Goal: Information Seeking & Learning: Check status

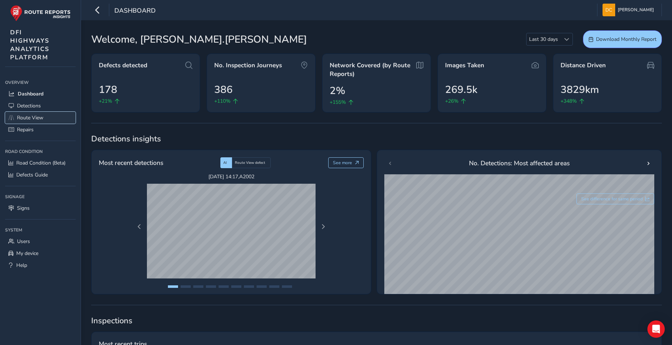
click at [26, 119] on span "Route View" at bounding box center [30, 117] width 26 height 7
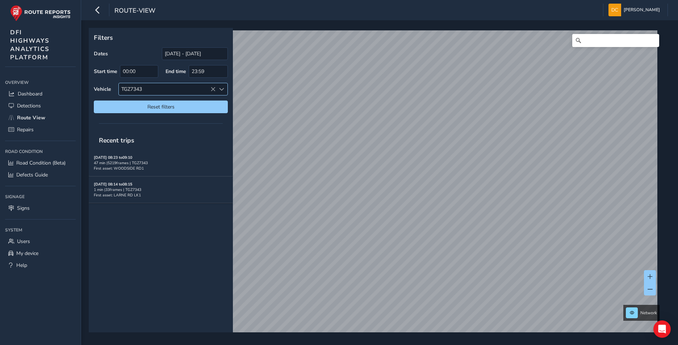
click at [212, 87] on icon at bounding box center [212, 89] width 5 height 5
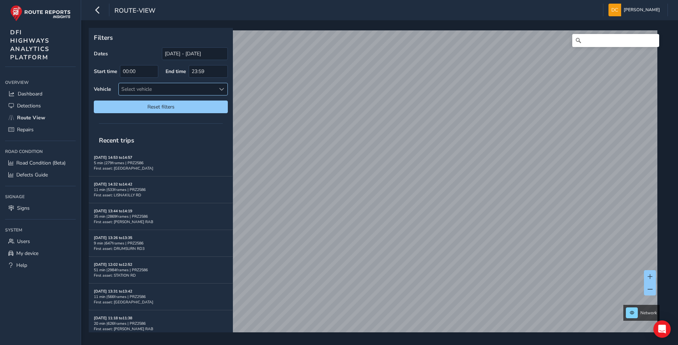
click at [222, 89] on span at bounding box center [221, 89] width 5 height 5
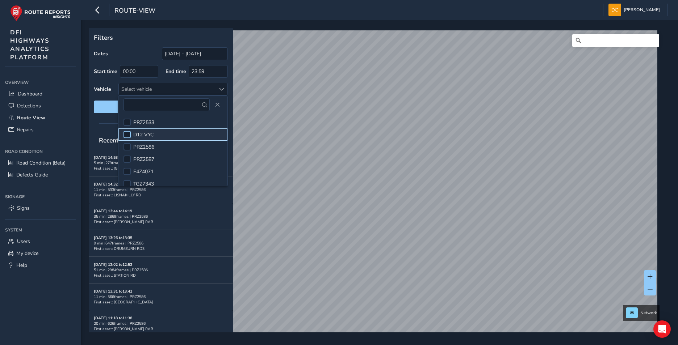
click at [124, 134] on div at bounding box center [126, 134] width 7 height 7
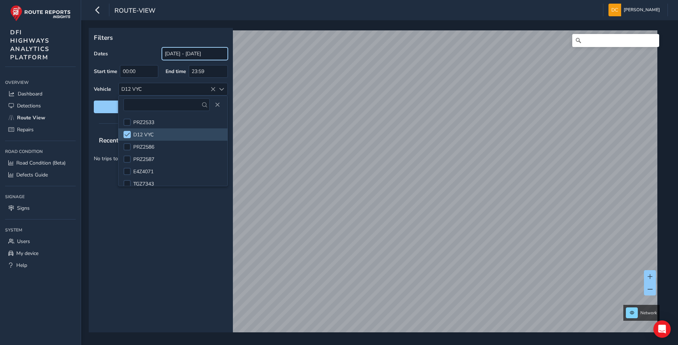
click at [195, 55] on input "[DATE] - [DATE]" at bounding box center [195, 53] width 66 height 13
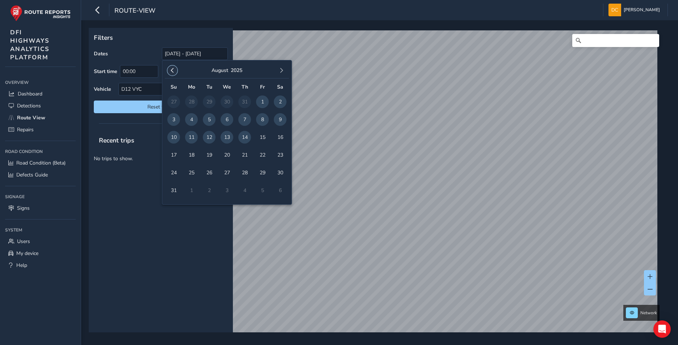
click at [170, 70] on span "button" at bounding box center [172, 70] width 5 height 5
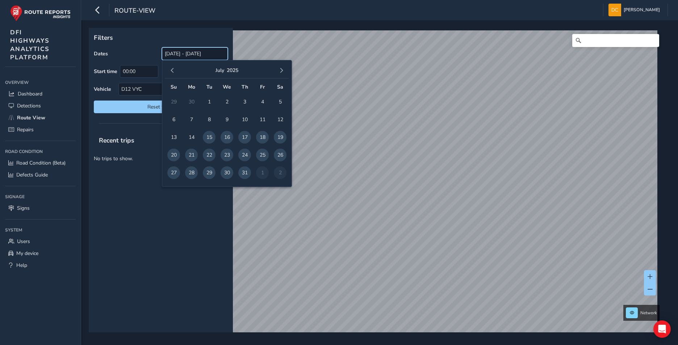
click at [191, 55] on input "[DATE] - [DATE]" at bounding box center [195, 53] width 66 height 13
click at [226, 118] on span "9" at bounding box center [226, 119] width 13 height 13
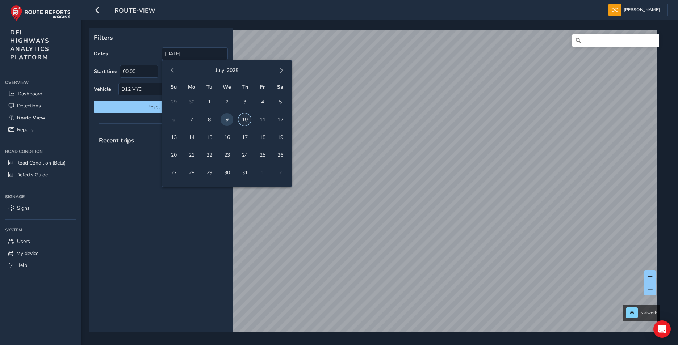
click at [245, 120] on span "10" at bounding box center [244, 119] width 13 height 13
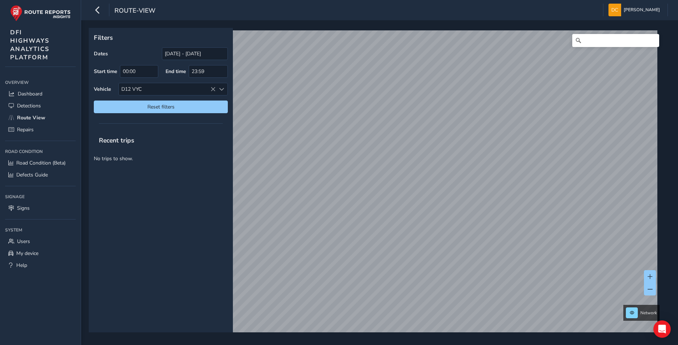
click at [246, 120] on span "10" at bounding box center [244, 119] width 13 height 13
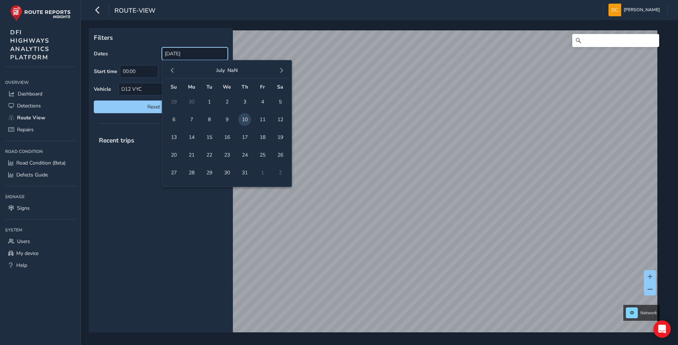
click at [201, 50] on input "[DATE]" at bounding box center [195, 53] width 66 height 13
click at [207, 118] on span "8" at bounding box center [209, 119] width 13 height 13
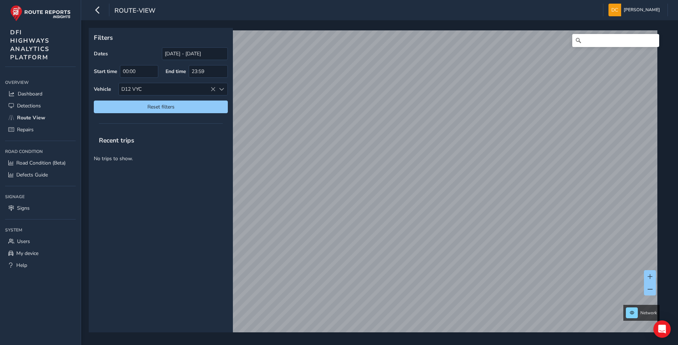
click at [210, 121] on span "8" at bounding box center [209, 119] width 13 height 13
click at [206, 56] on input "[DATE]" at bounding box center [195, 53] width 66 height 13
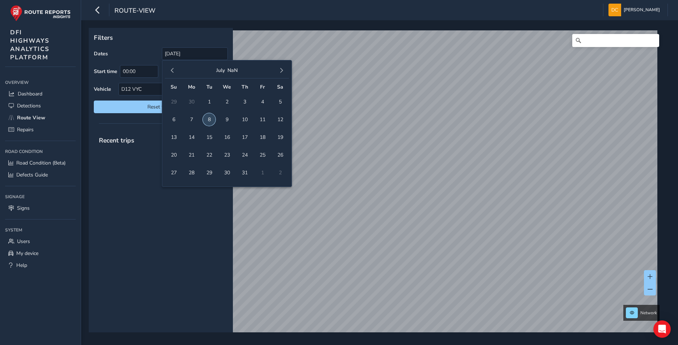
click at [209, 121] on span "8" at bounding box center [209, 119] width 13 height 13
click at [244, 121] on span "10" at bounding box center [244, 119] width 13 height 13
click at [245, 120] on span "10" at bounding box center [244, 119] width 13 height 13
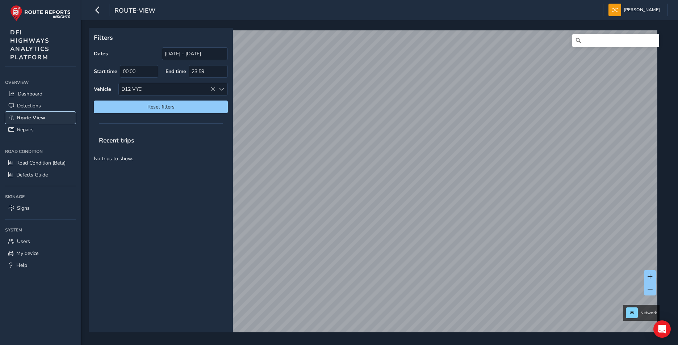
click at [37, 117] on span "Route View" at bounding box center [31, 117] width 28 height 7
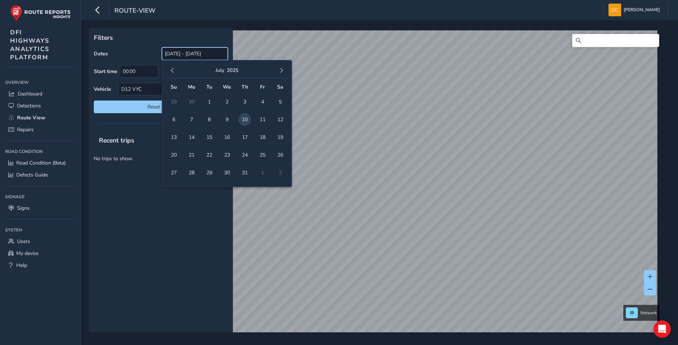
click at [197, 53] on input "[DATE] - [DATE]" at bounding box center [195, 53] width 66 height 13
click at [173, 118] on span "6" at bounding box center [173, 119] width 13 height 13
click at [263, 120] on span "11" at bounding box center [262, 119] width 13 height 13
type input "[DATE] - [DATE]"
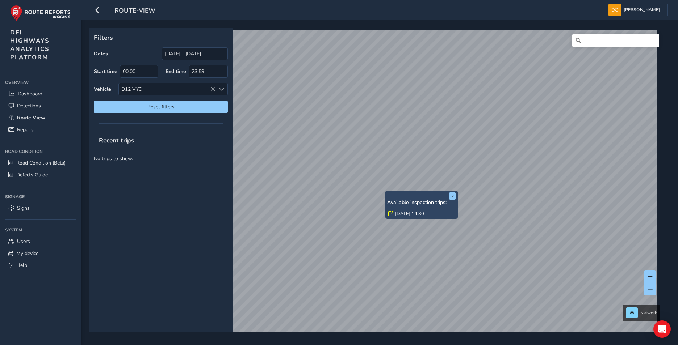
click at [411, 212] on link "[DATE] 14:30" at bounding box center [409, 214] width 29 height 7
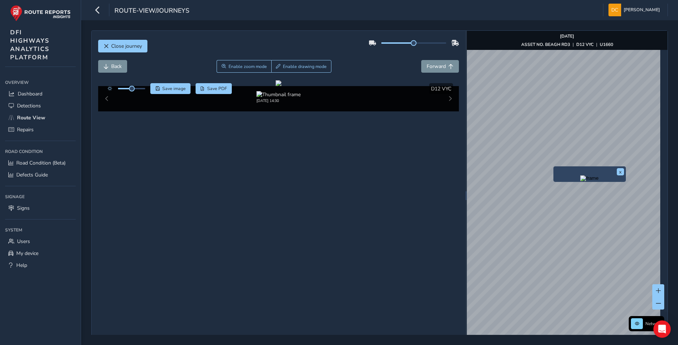
click at [554, 167] on div "x" at bounding box center [589, 175] width 72 height 16
click at [557, 168] on div "x" at bounding box center [591, 173] width 72 height 16
click at [582, 180] on img "Preview frame" at bounding box center [591, 177] width 18 height 6
click at [118, 48] on span "Close journey" at bounding box center [126, 46] width 31 height 7
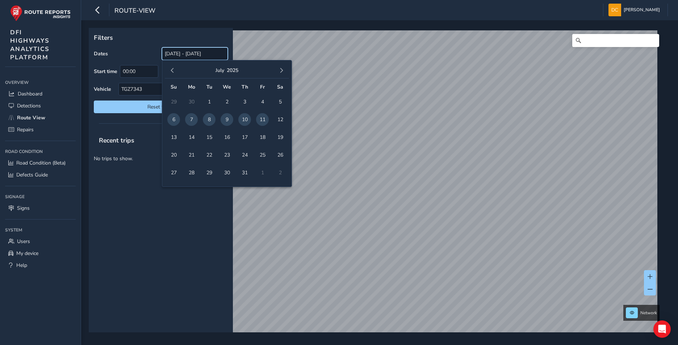
click at [185, 55] on input "[DATE] - [DATE]" at bounding box center [195, 53] width 66 height 13
click at [173, 71] on span "button" at bounding box center [172, 70] width 5 height 5
click at [190, 101] on span "2" at bounding box center [191, 102] width 13 height 13
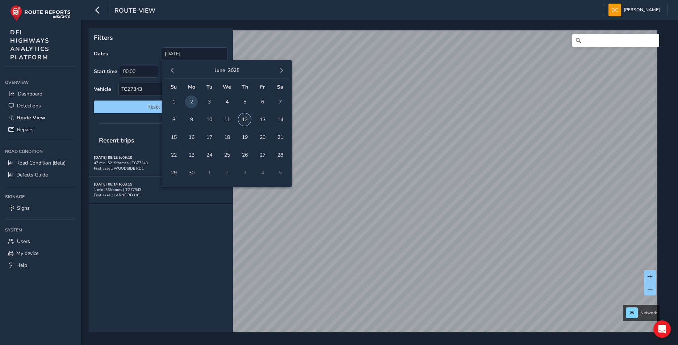
click at [245, 121] on span "12" at bounding box center [244, 119] width 13 height 13
type input "[DATE] - [DATE]"
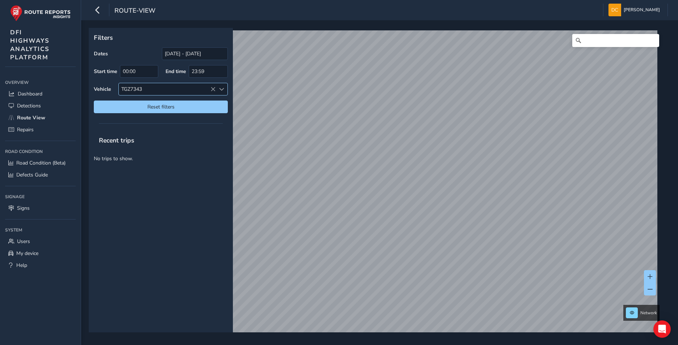
click at [211, 92] on div "TGZ7343" at bounding box center [167, 89] width 97 height 12
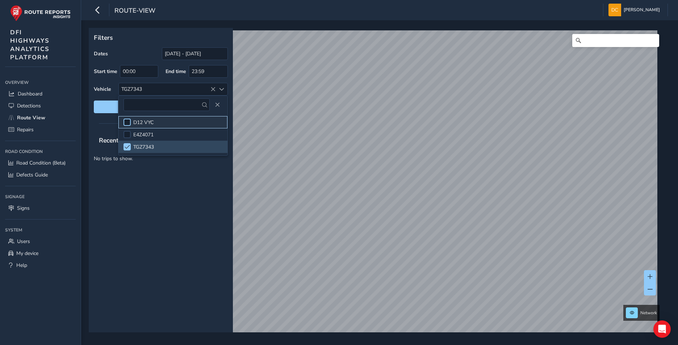
click at [129, 121] on div at bounding box center [126, 122] width 7 height 7
click at [129, 146] on span at bounding box center [127, 146] width 5 height 5
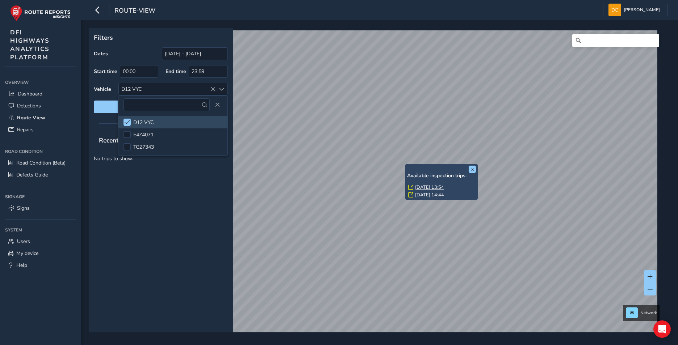
click at [407, 165] on div "x Available inspection trips: [GEOGRAPHIC_DATA][DATE] 13:54 [DATE] 14:44" at bounding box center [441, 182] width 72 height 36
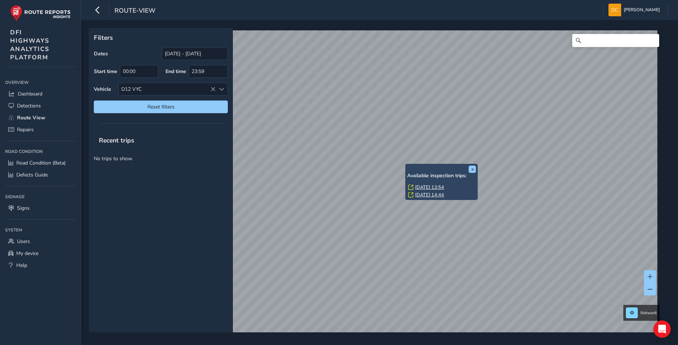
click at [424, 186] on link "[DATE] 13:54" at bounding box center [429, 187] width 29 height 7
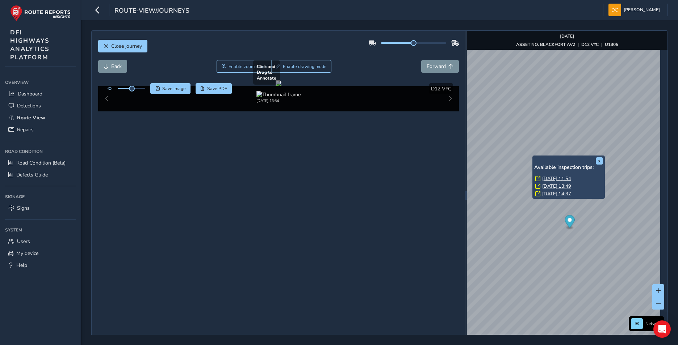
click at [533, 156] on div "x Available inspection trips: [DATE] 11:54 [DATE] 13:49 [DATE] 14:37" at bounding box center [568, 178] width 72 height 44
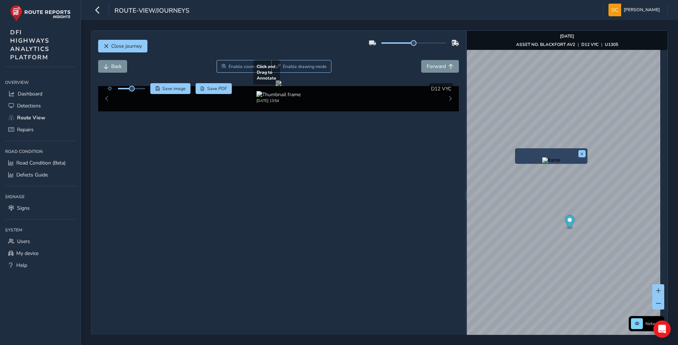
click at [517, 148] on div "x" at bounding box center [551, 156] width 72 height 16
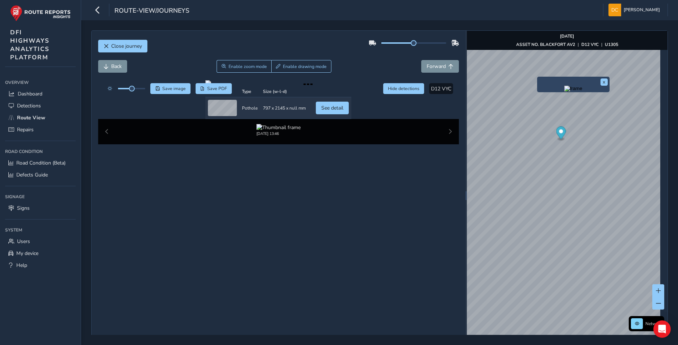
click at [537, 79] on div "x" at bounding box center [573, 85] width 72 height 16
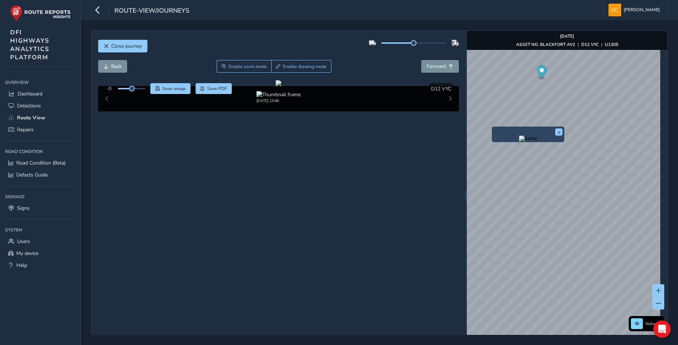
click at [492, 127] on div "x" at bounding box center [528, 135] width 72 height 16
click at [494, 127] on div "x" at bounding box center [528, 135] width 72 height 16
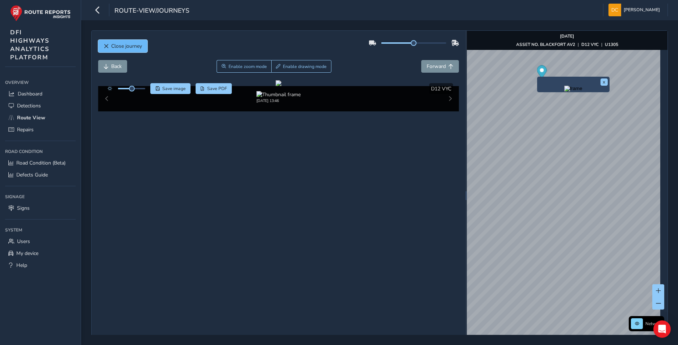
click at [130, 45] on span "Close journey" at bounding box center [126, 46] width 31 height 7
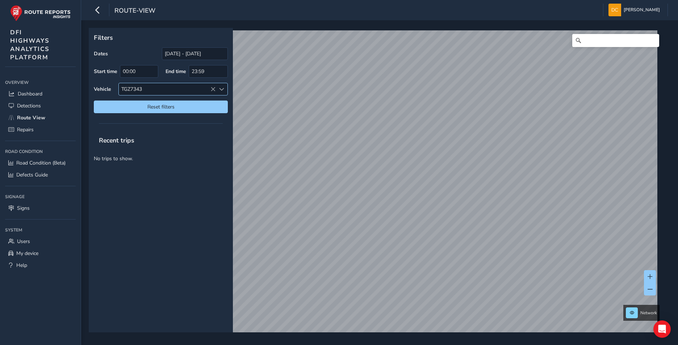
click at [212, 88] on icon at bounding box center [212, 89] width 5 height 5
click at [220, 87] on span at bounding box center [221, 89] width 5 height 5
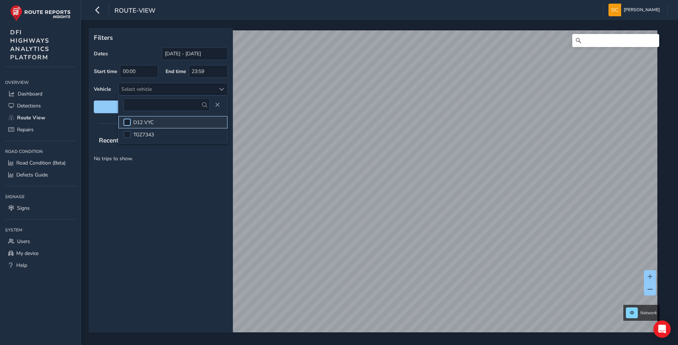
click at [126, 122] on div at bounding box center [126, 122] width 7 height 7
click at [198, 51] on input "[DATE] - [DATE]" at bounding box center [195, 53] width 66 height 13
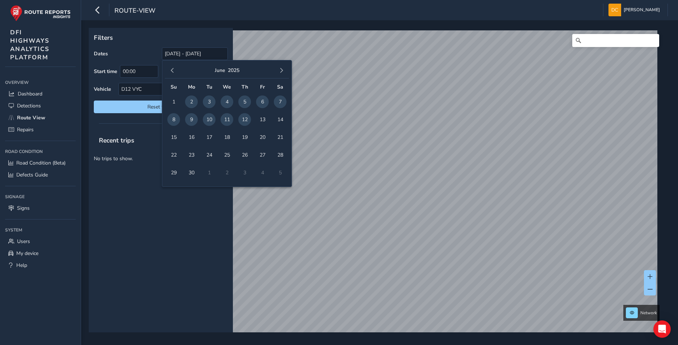
click at [225, 100] on span "4" at bounding box center [226, 102] width 13 height 13
click at [243, 103] on span "5" at bounding box center [244, 102] width 13 height 13
type input "[DATE] - [DATE]"
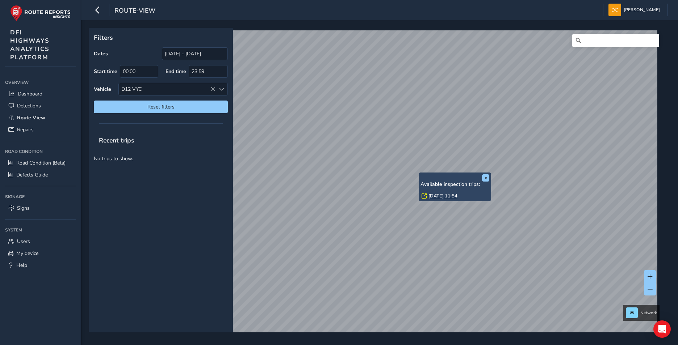
click at [419, 173] on div "x Available inspection trips: [DATE] 11:54" at bounding box center [454, 187] width 72 height 29
click at [433, 199] on link "[DATE] 11:54" at bounding box center [442, 196] width 29 height 7
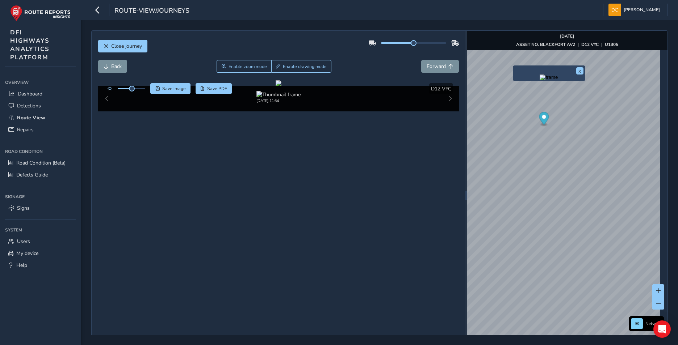
click at [557, 80] on img "Preview frame" at bounding box center [548, 78] width 18 height 6
click at [129, 46] on span "Close journey" at bounding box center [126, 46] width 31 height 7
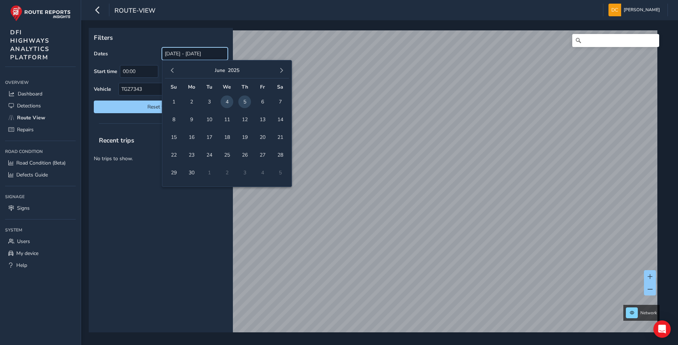
click at [193, 52] on input "[DATE] - [DATE]" at bounding box center [195, 53] width 66 height 13
click at [225, 139] on span "18" at bounding box center [226, 137] width 13 height 13
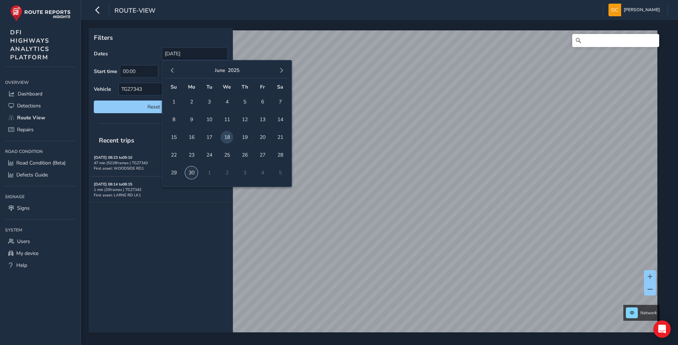
click at [192, 171] on span "30" at bounding box center [191, 173] width 13 height 13
type input "[DATE] - [DATE]"
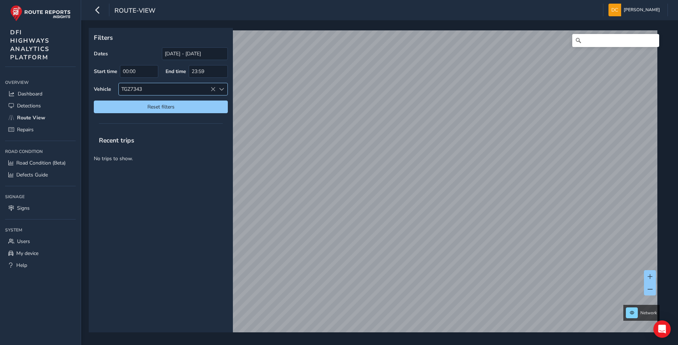
click at [212, 88] on icon at bounding box center [212, 89] width 5 height 5
click at [220, 88] on span at bounding box center [221, 89] width 5 height 5
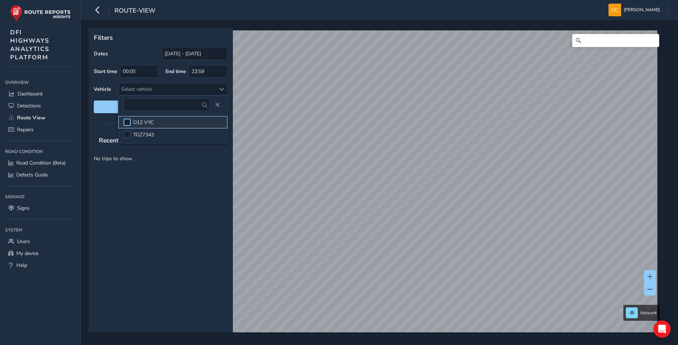
click at [126, 119] on div at bounding box center [126, 122] width 7 height 7
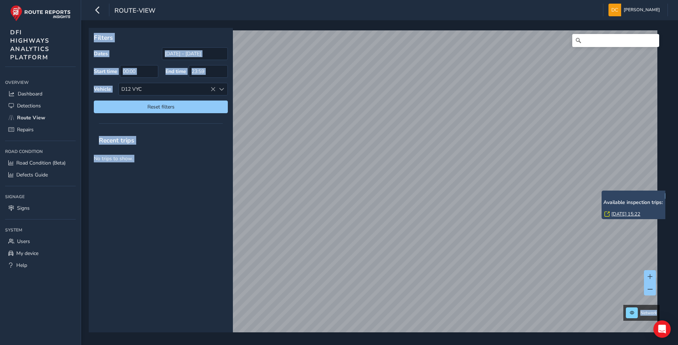
click at [617, 214] on link "[DATE] 15:22" at bounding box center [625, 214] width 29 height 7
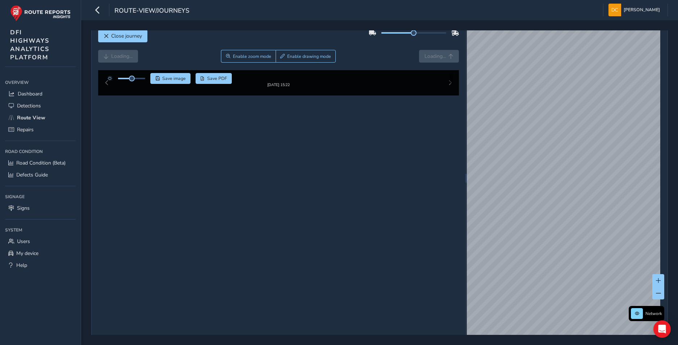
scroll to position [12, 0]
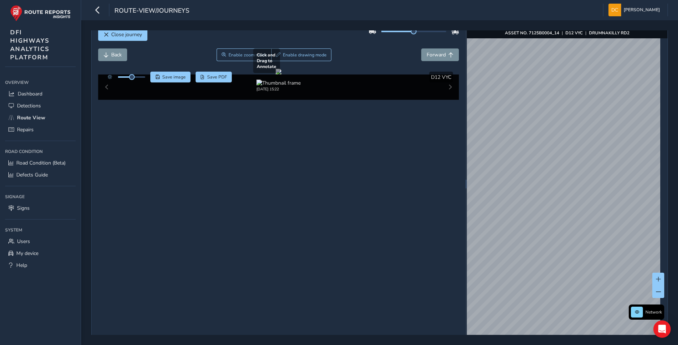
click at [432, 226] on div "Close journey Back Enable zoom mode Enable drawing mode Forward Click and Drag …" at bounding box center [379, 184] width 576 height 330
click at [442, 240] on div "Close journey Back Enable zoom mode Enable drawing mode Forward Click and Drag …" at bounding box center [379, 184] width 576 height 330
click at [446, 223] on div "Close journey Back Enable zoom mode Enable drawing mode Forward Click and Drag …" at bounding box center [379, 184] width 576 height 330
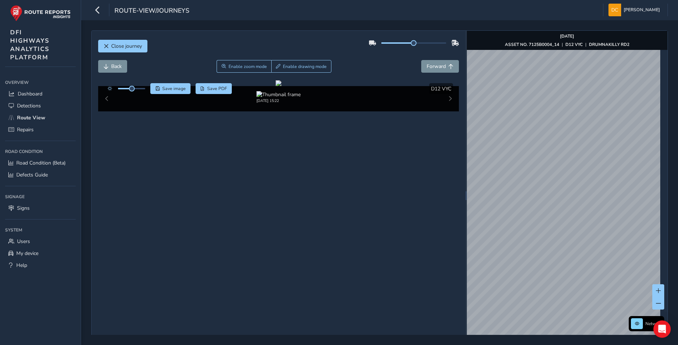
click at [656, 100] on div "© Mapbox © OpenStreetMap Improve this map © Maxar" at bounding box center [567, 215] width 201 height 330
click at [625, 158] on div "x Network [DATE] ASSET NO. 7125B0004_14 | D12 VYC | [STREET_ADDRESS] © Mapbox ©…" at bounding box center [567, 196] width 201 height 330
click at [528, 192] on div "x" at bounding box center [563, 199] width 72 height 16
click at [554, 206] on img "Preview frame" at bounding box center [563, 203] width 18 height 6
click at [660, 155] on div "Network [DATE] ASSET NO. 7125C0624_02 | D12 VYC | CAMLOUGH RD2 © Mapbox © OpenS…" at bounding box center [567, 196] width 201 height 330
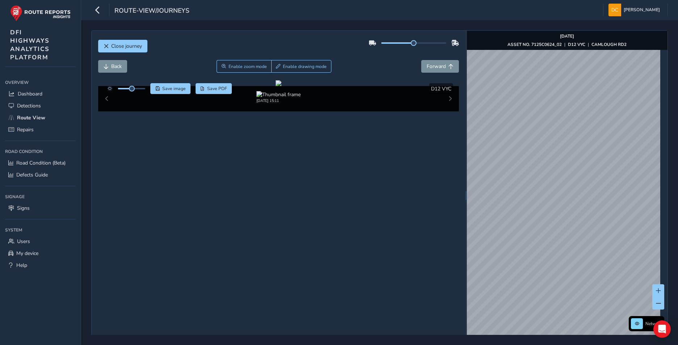
click at [672, 160] on html "route-view/journeys [PERSON_NAME] Colour Scheme: Dark Dim Light Logout Close jo…" at bounding box center [339, 172] width 678 height 345
click at [112, 45] on span "Close journey" at bounding box center [126, 46] width 31 height 7
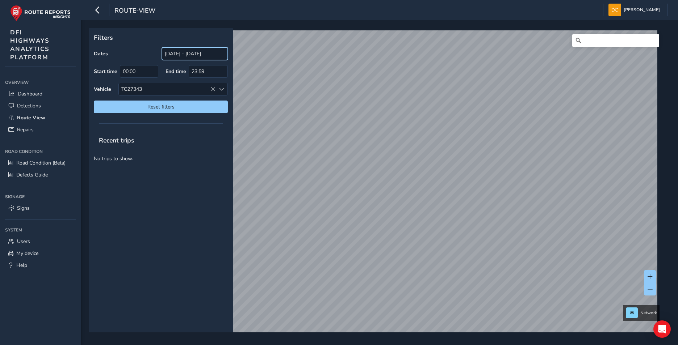
click at [194, 53] on input "[DATE] - [DATE]" at bounding box center [195, 53] width 66 height 13
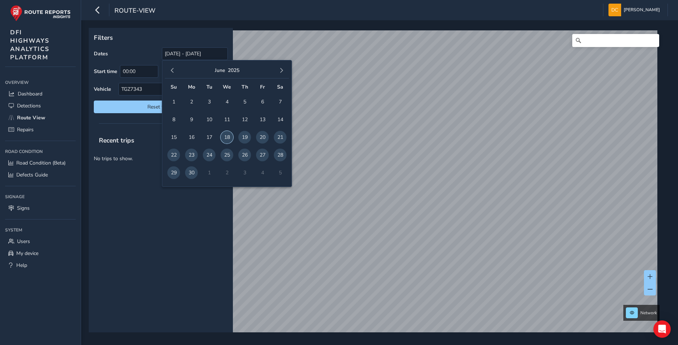
click at [227, 137] on span "18" at bounding box center [226, 137] width 13 height 13
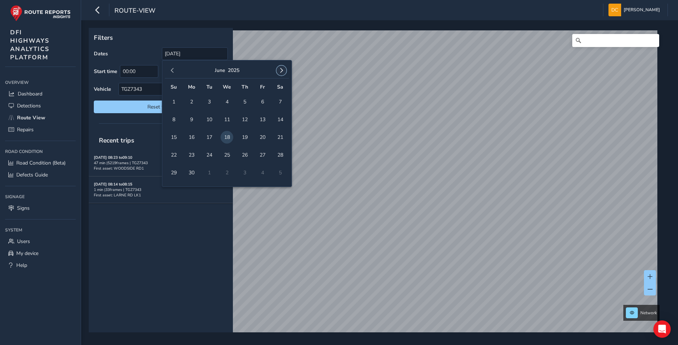
click at [279, 69] on span "button" at bounding box center [281, 70] width 5 height 5
click at [243, 135] on span "14" at bounding box center [244, 137] width 13 height 13
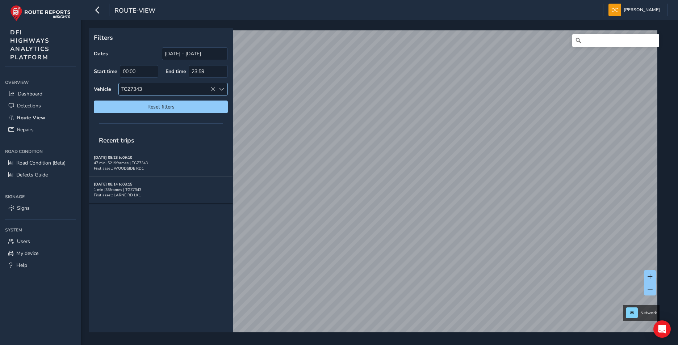
click at [214, 89] on icon at bounding box center [212, 89] width 5 height 5
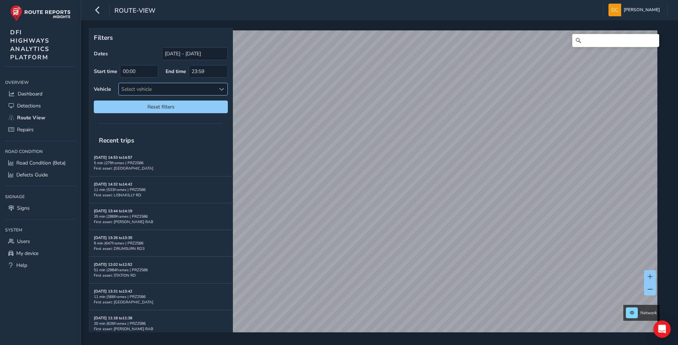
click at [220, 87] on span at bounding box center [221, 89] width 5 height 5
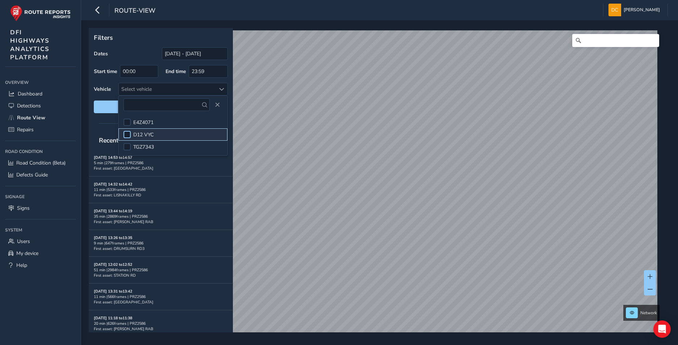
click at [128, 134] on div at bounding box center [126, 134] width 7 height 7
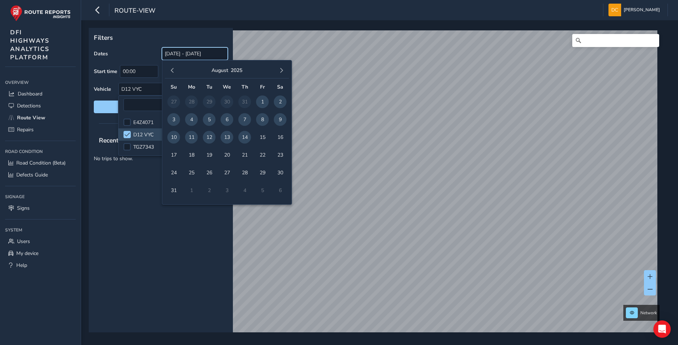
click at [185, 54] on input "[DATE] - [DATE]" at bounding box center [195, 53] width 66 height 13
click at [172, 68] on button "button" at bounding box center [172, 71] width 10 height 10
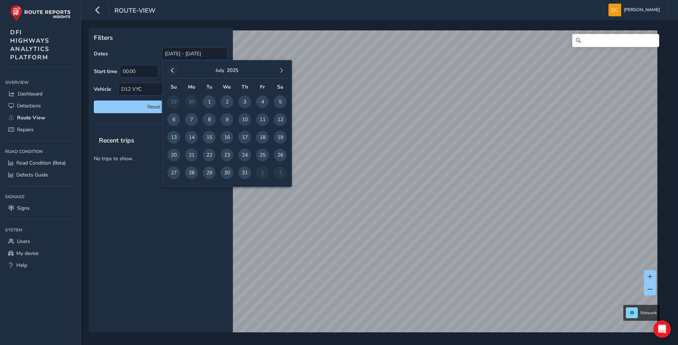
click at [174, 69] on span "button" at bounding box center [172, 70] width 5 height 5
click at [262, 136] on span "20" at bounding box center [262, 137] width 13 height 13
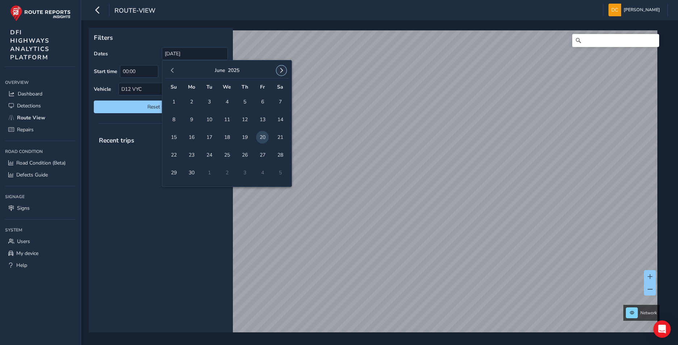
click at [281, 70] on span "button" at bounding box center [281, 70] width 5 height 5
click at [246, 171] on span "31" at bounding box center [244, 173] width 13 height 13
type input "[DATE] - [DATE]"
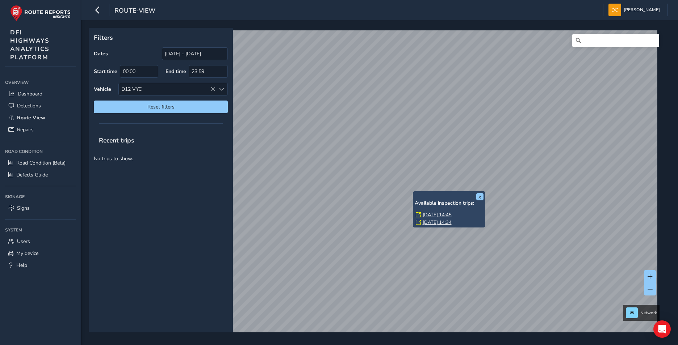
click at [432, 222] on link "[DATE] 14:34" at bounding box center [436, 222] width 29 height 7
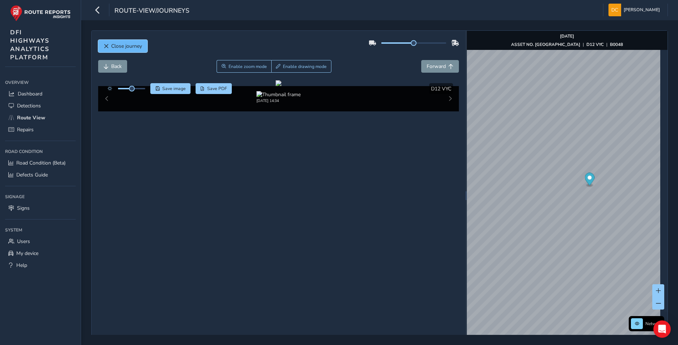
click at [124, 48] on span "Close journey" at bounding box center [126, 46] width 31 height 7
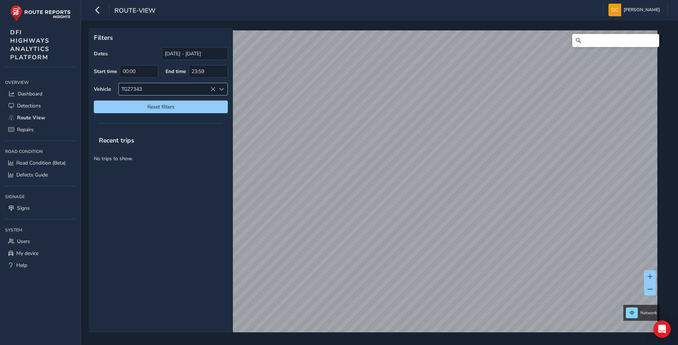
click at [213, 90] on icon at bounding box center [212, 89] width 5 height 5
click at [222, 88] on span at bounding box center [221, 89] width 5 height 5
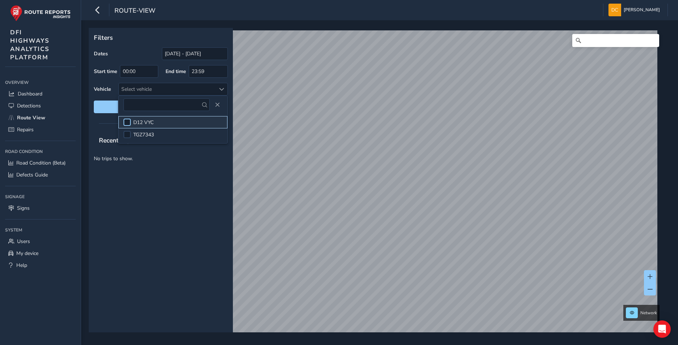
click at [128, 120] on div at bounding box center [126, 122] width 7 height 7
click at [195, 203] on div "Recent trips No trips to show." at bounding box center [161, 232] width 144 height 202
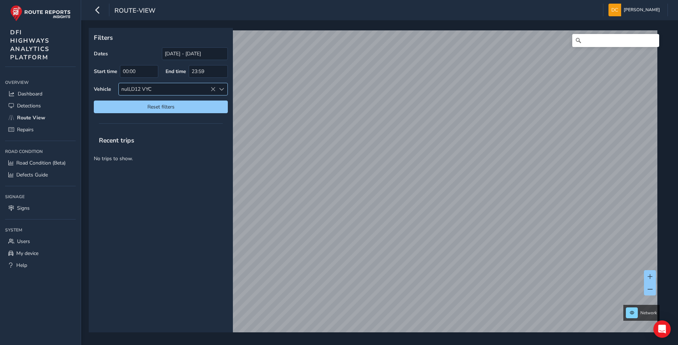
click at [212, 89] on icon at bounding box center [212, 89] width 5 height 5
click at [221, 89] on span at bounding box center [221, 89] width 5 height 5
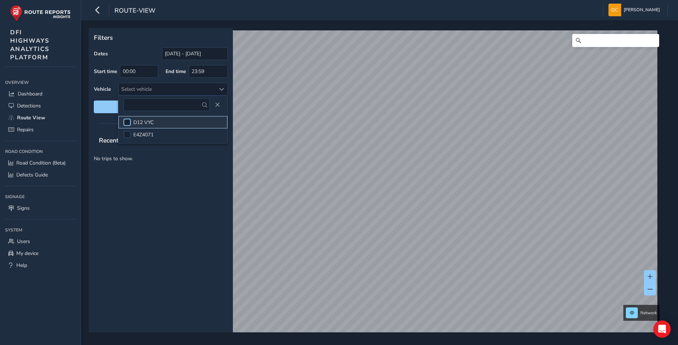
click at [128, 119] on div at bounding box center [126, 122] width 7 height 7
click at [179, 182] on div "Recent trips No trips to show." at bounding box center [161, 232] width 144 height 202
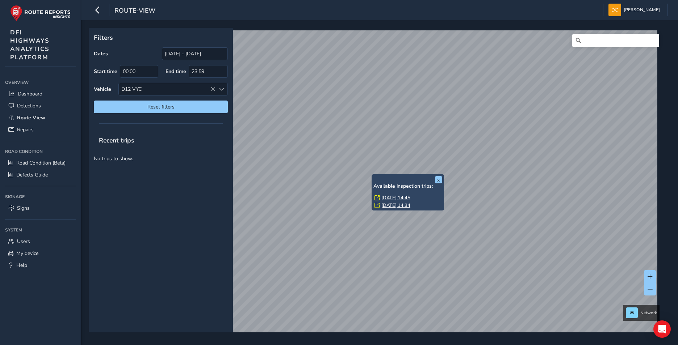
click at [384, 205] on link "[DATE] 14:34" at bounding box center [395, 205] width 29 height 7
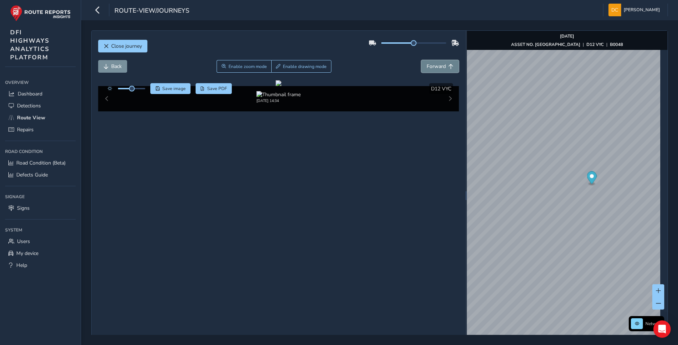
click at [440, 64] on span "Forward" at bounding box center [435, 66] width 19 height 7
click at [659, 242] on div "Network [DATE] ASSET NO. [GEOGRAPHIC_DATA] | D12 VYC | B0048 © Mapbox © OpenStr…" at bounding box center [567, 196] width 201 height 330
click at [481, 122] on div "x" at bounding box center [516, 130] width 72 height 16
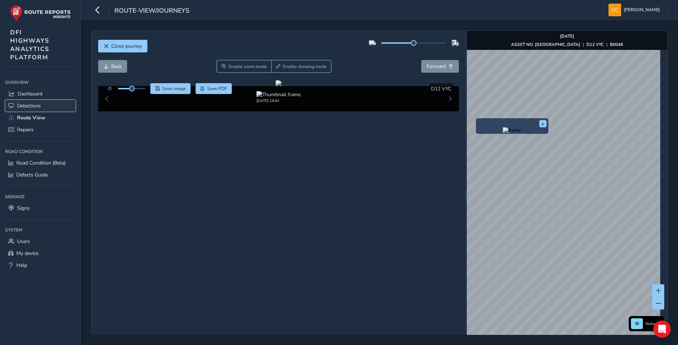
click at [23, 105] on span "Detections" at bounding box center [29, 105] width 24 height 7
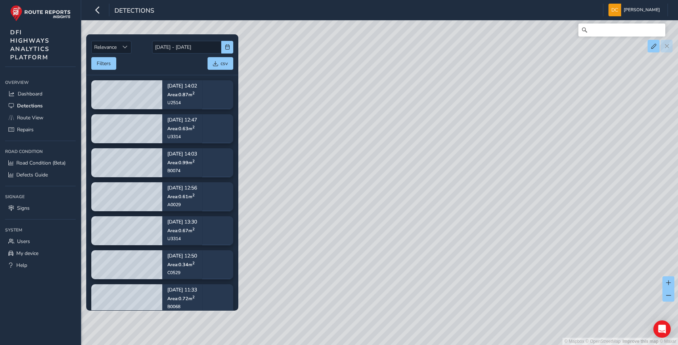
drag, startPoint x: 354, startPoint y: 254, endPoint x: 549, endPoint y: 178, distance: 208.5
click at [549, 178] on div "© Mapbox © OpenStreetMap Improve this map © Maxar" at bounding box center [339, 172] width 678 height 345
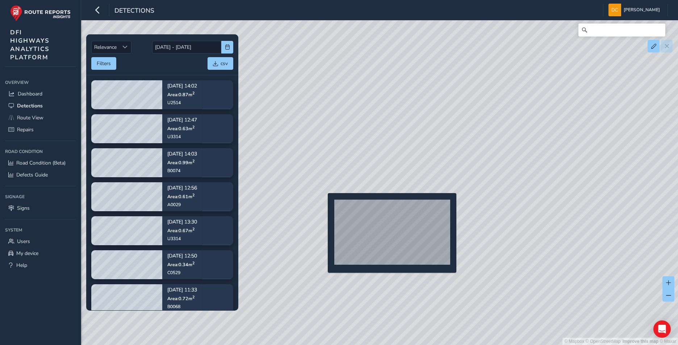
click at [323, 205] on div "© Mapbox © OpenStreetMap Improve this map © Maxar" at bounding box center [339, 172] width 678 height 345
